Goal: Information Seeking & Learning: Learn about a topic

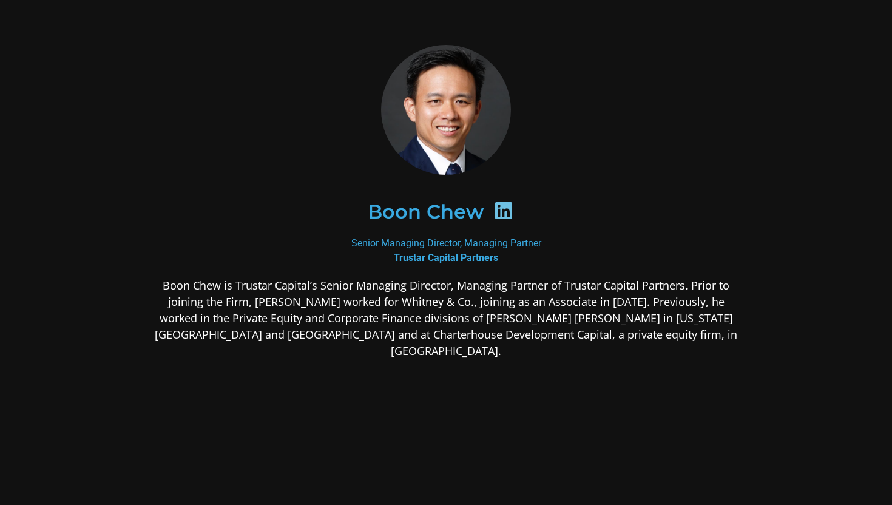
click at [730, 126] on div at bounding box center [446, 110] width 590 height 130
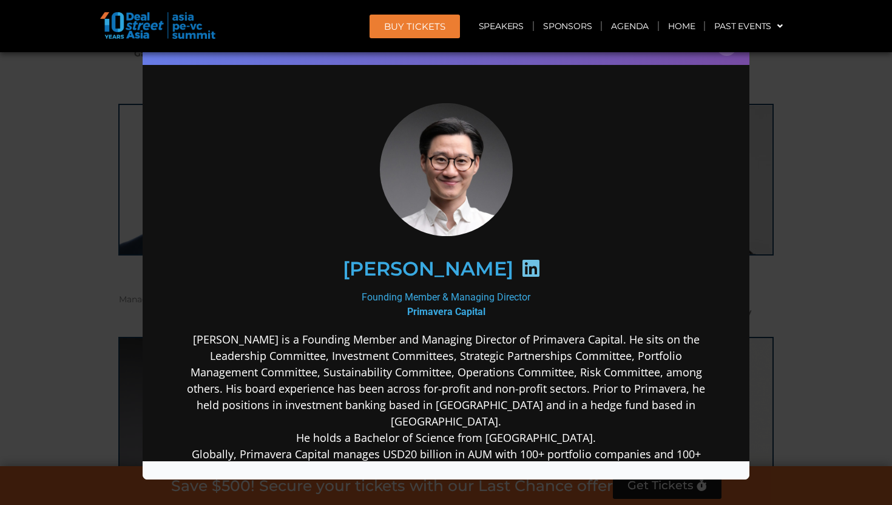
scroll to position [137, 0]
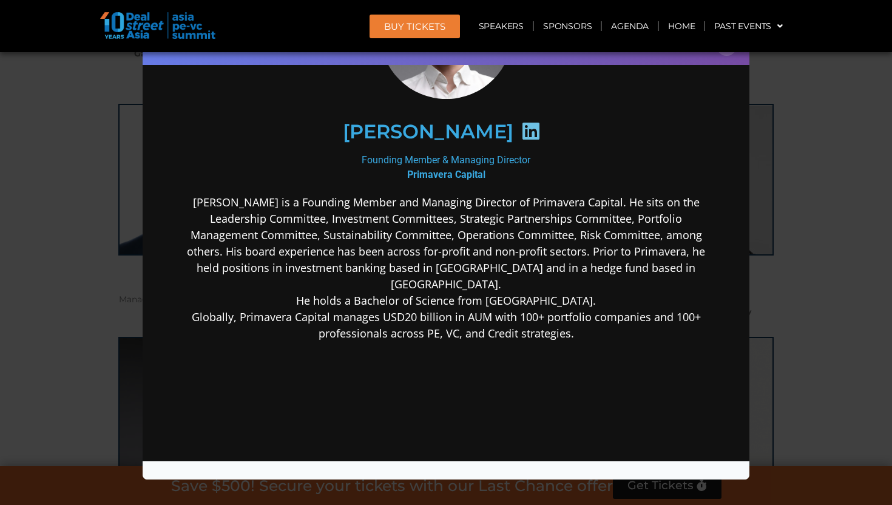
click at [885, 169] on div "Speaker Profile ×" at bounding box center [446, 252] width 892 height 505
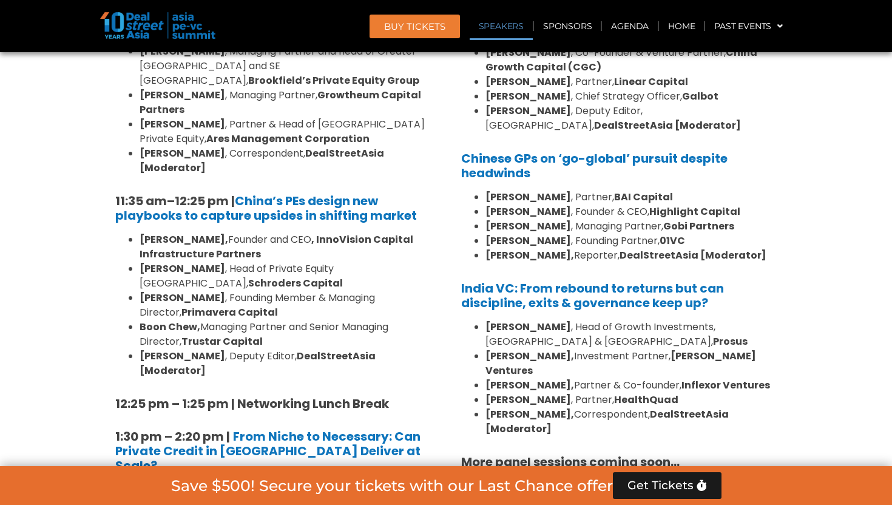
scroll to position [9366, 0]
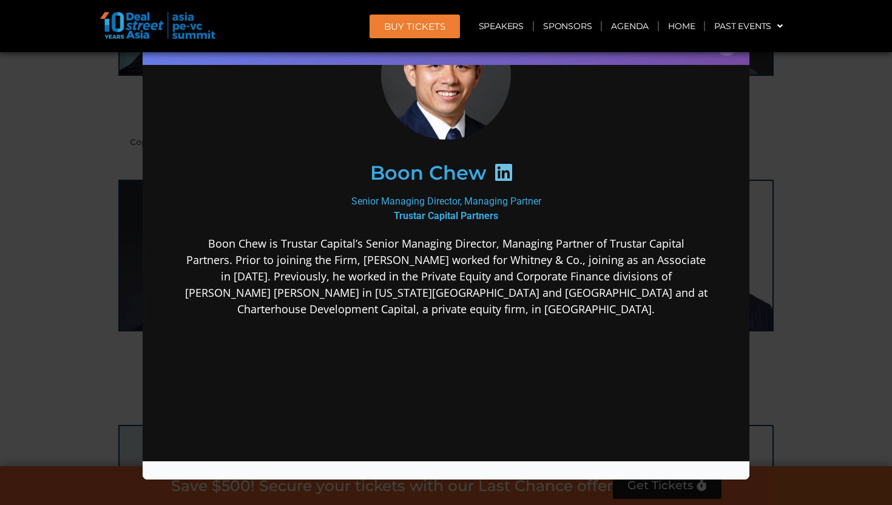
scroll to position [94, 0]
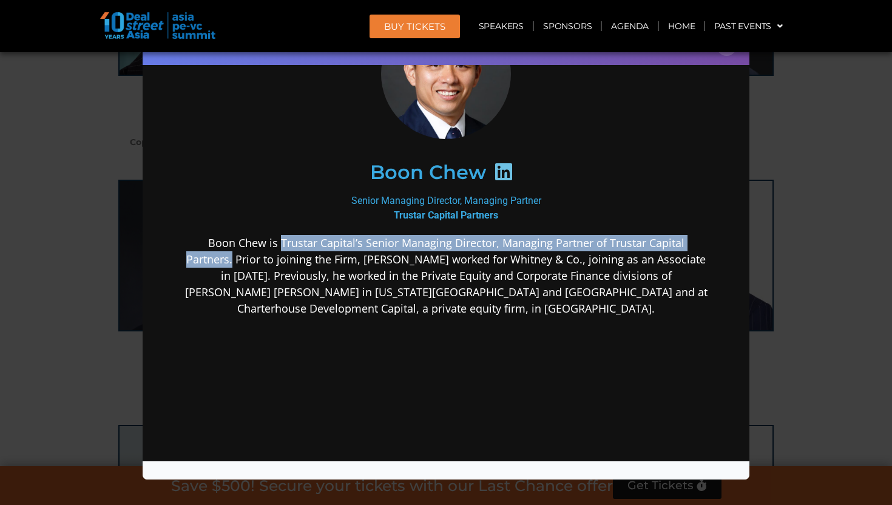
drag, startPoint x: 257, startPoint y: 242, endPoint x: 719, endPoint y: 243, distance: 462.1
click at [719, 243] on div "Boon Chew Senior Managing Director, Managing Partner Trustar Capital Partners B…" at bounding box center [446, 257] width 582 height 557
copy p "Trustar Capital’s Senior Managing Director, Managing Partner of Trustar Capital…"
